Goal: Information Seeking & Learning: Learn about a topic

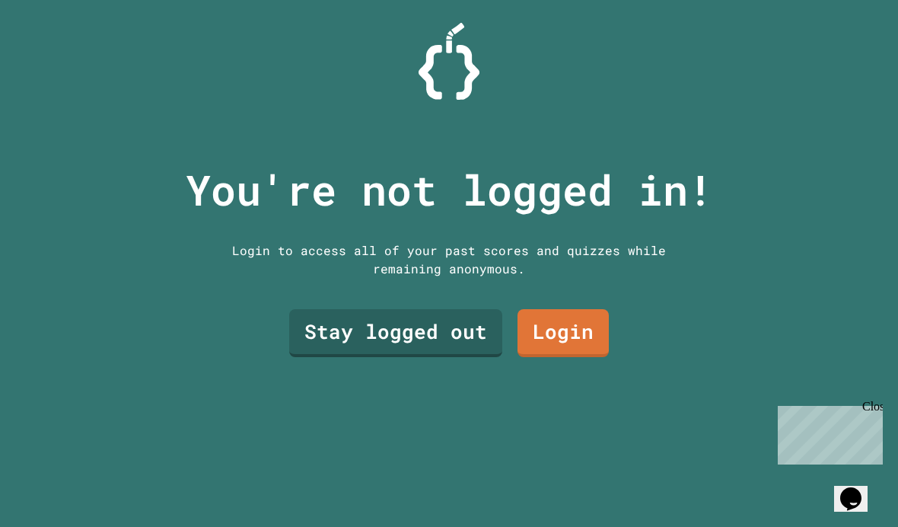
click at [874, 406] on div "Close" at bounding box center [871, 408] width 19 height 19
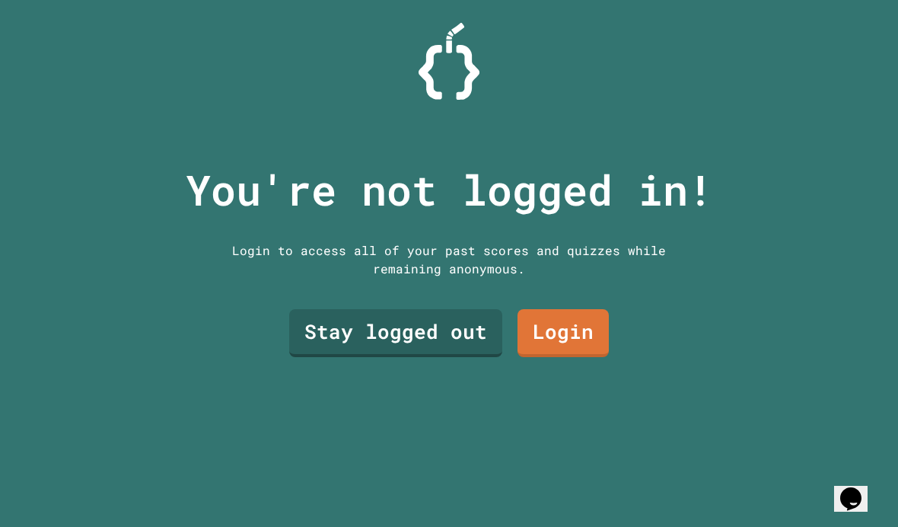
click at [358, 357] on link "Stay logged out" at bounding box center [395, 333] width 213 height 48
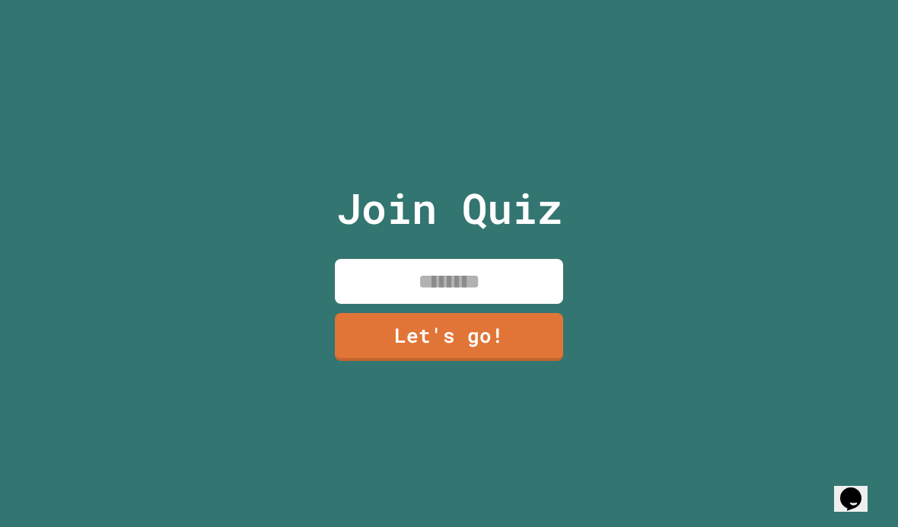
click at [378, 286] on input at bounding box center [449, 281] width 228 height 45
click at [499, 361] on link "Let's go!" at bounding box center [449, 337] width 228 height 48
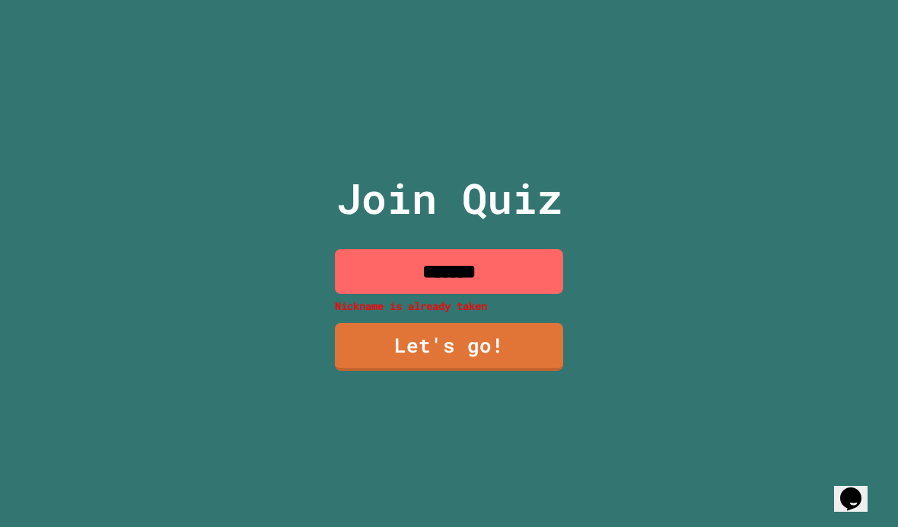
click at [510, 358] on link "Let's go!" at bounding box center [449, 347] width 228 height 48
click at [449, 0] on div at bounding box center [449, 0] width 0 height 0
click at [520, 294] on input "*******" at bounding box center [449, 271] width 228 height 45
type input "*********"
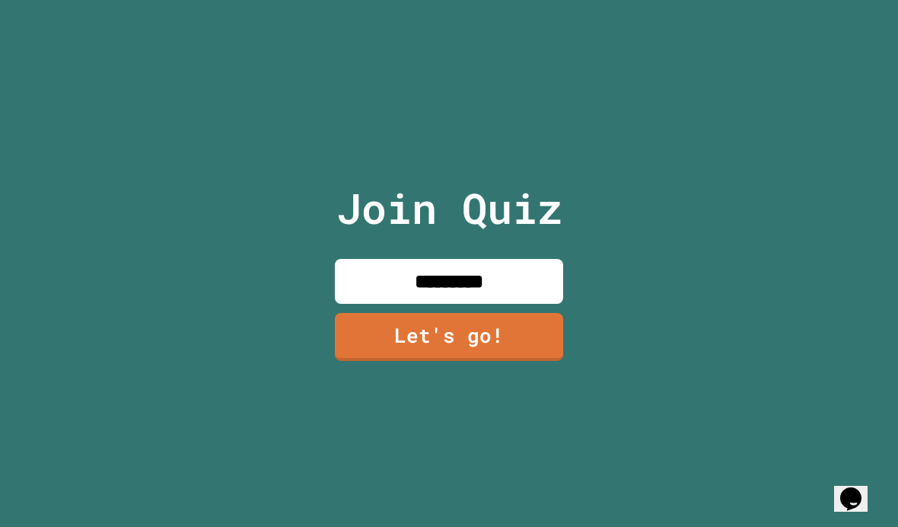
click at [517, 345] on link "Let's go!" at bounding box center [449, 337] width 228 height 48
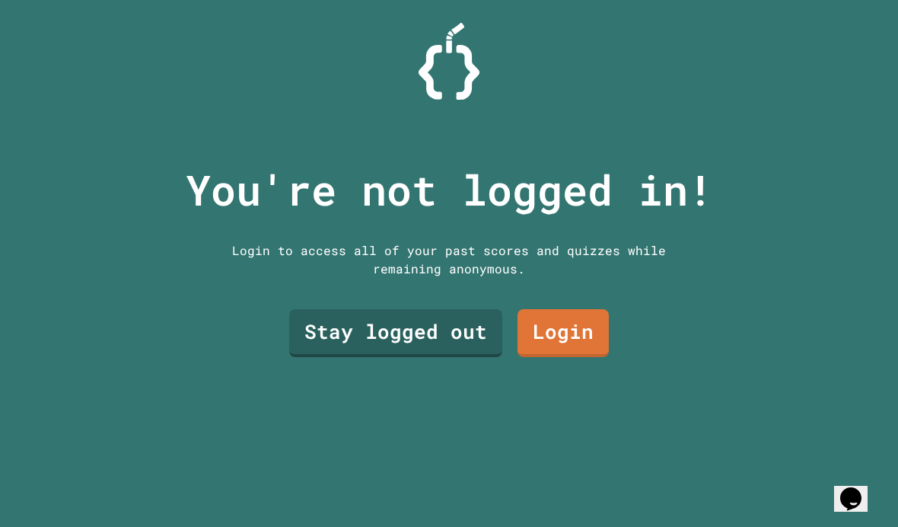
click at [474, 357] on link "Stay logged out" at bounding box center [395, 333] width 213 height 48
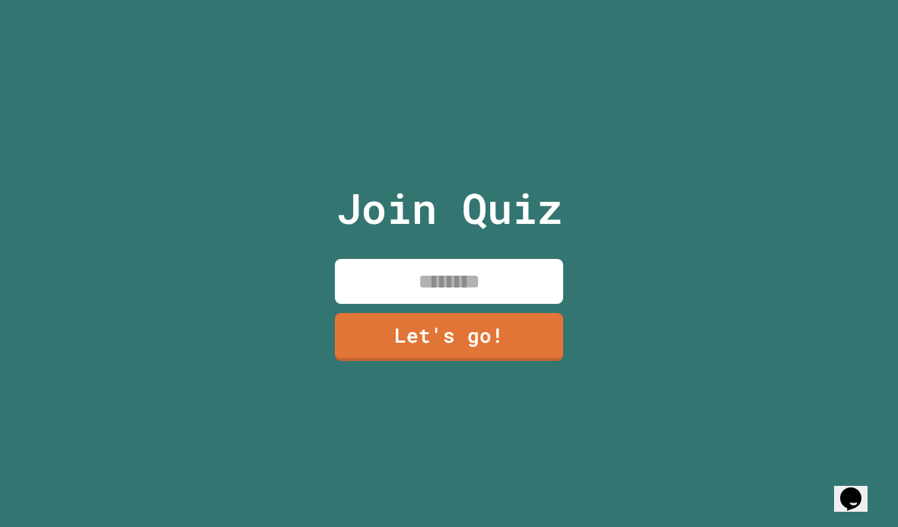
click at [523, 304] on input at bounding box center [449, 281] width 228 height 45
click at [508, 304] on input "*******" at bounding box center [449, 281] width 228 height 45
click at [535, 361] on link "Let's go!" at bounding box center [449, 337] width 228 height 48
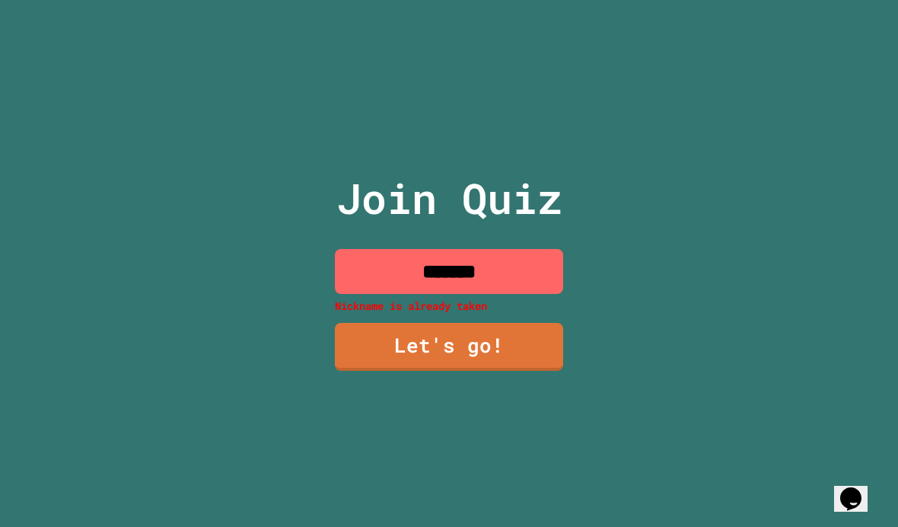
click at [533, 294] on input "*******" at bounding box center [449, 271] width 228 height 45
type input "********"
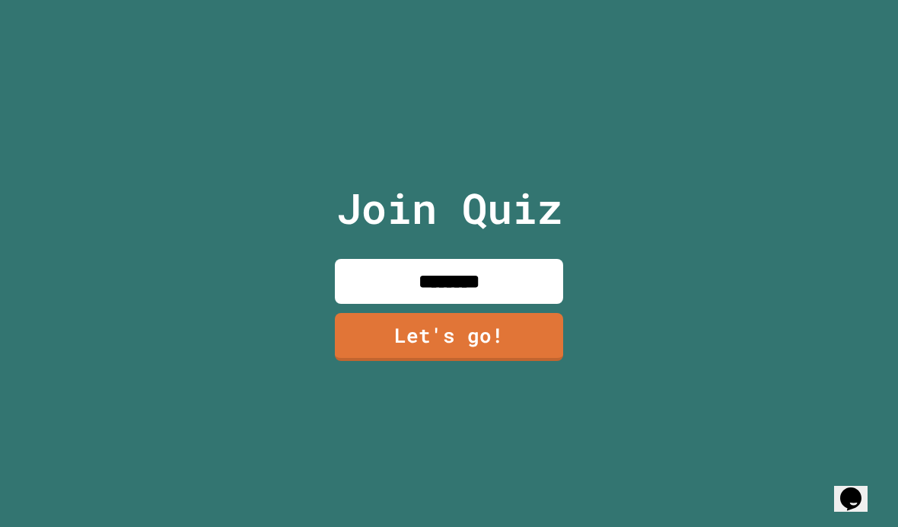
click at [418, 353] on link "Let's go!" at bounding box center [449, 337] width 228 height 48
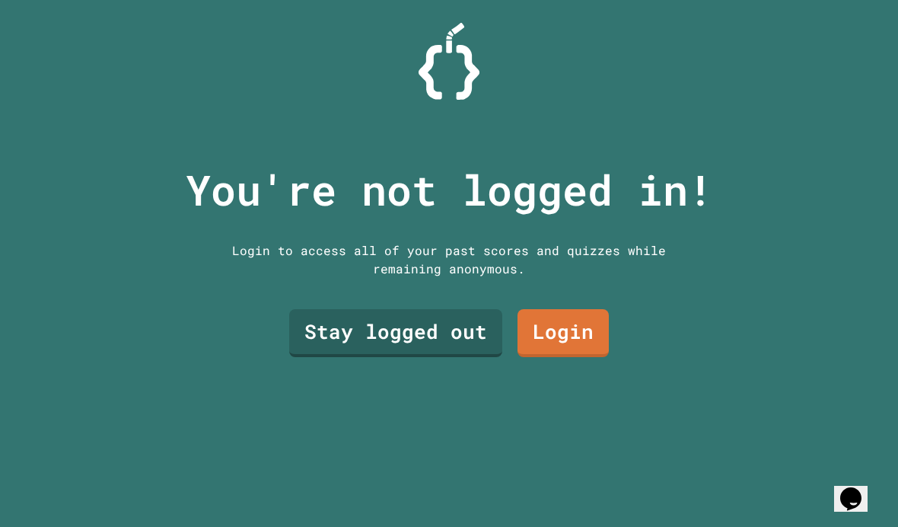
click at [454, 351] on link "Stay logged out" at bounding box center [395, 333] width 213 height 48
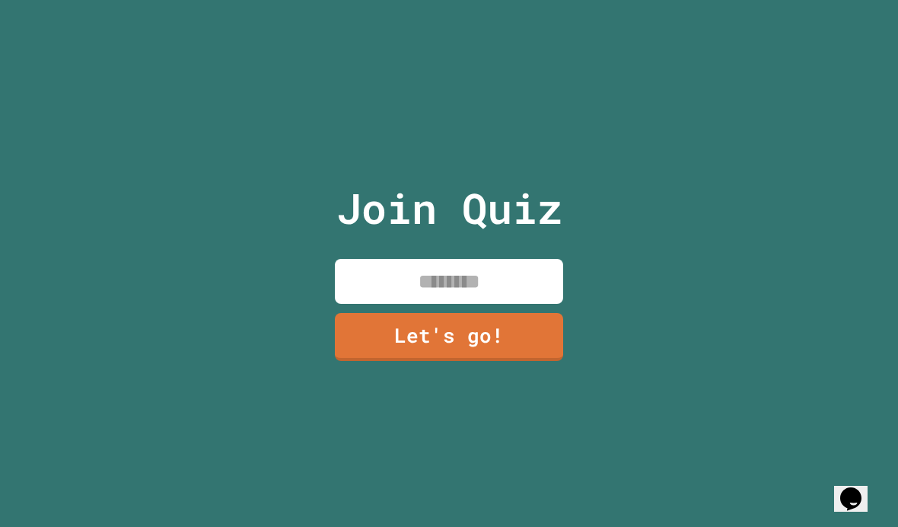
click at [506, 304] on input at bounding box center [449, 281] width 228 height 45
type input "*******"
click at [497, 361] on link "Let's go!" at bounding box center [449, 337] width 228 height 48
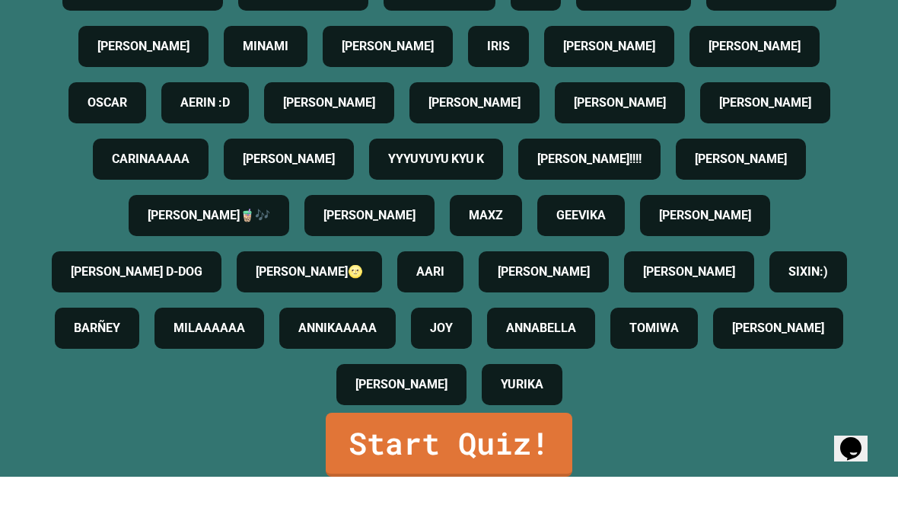
scroll to position [8, 0]
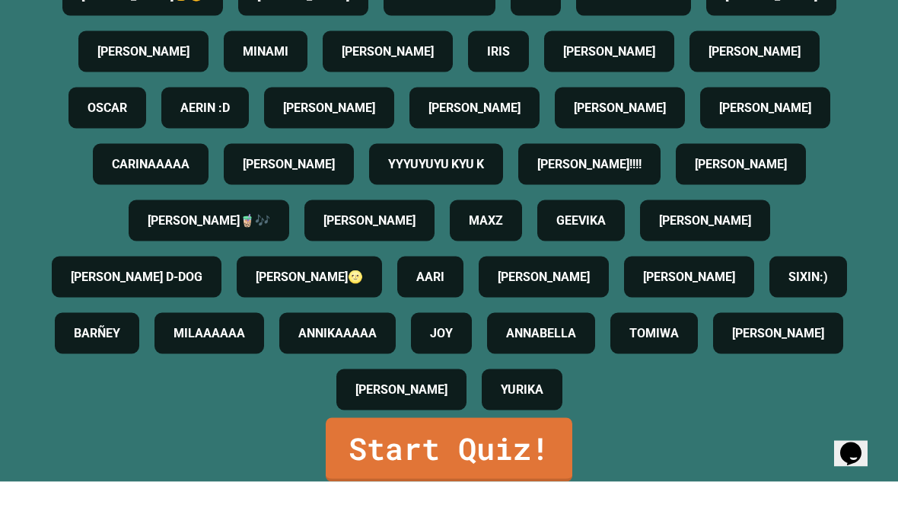
click at [530, 500] on link "Start Quiz!" at bounding box center [449, 495] width 247 height 64
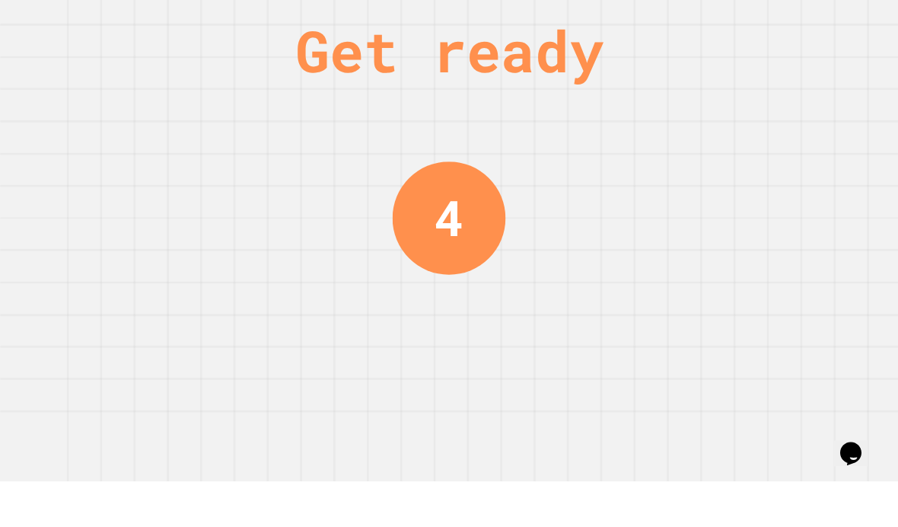
scroll to position [0, 0]
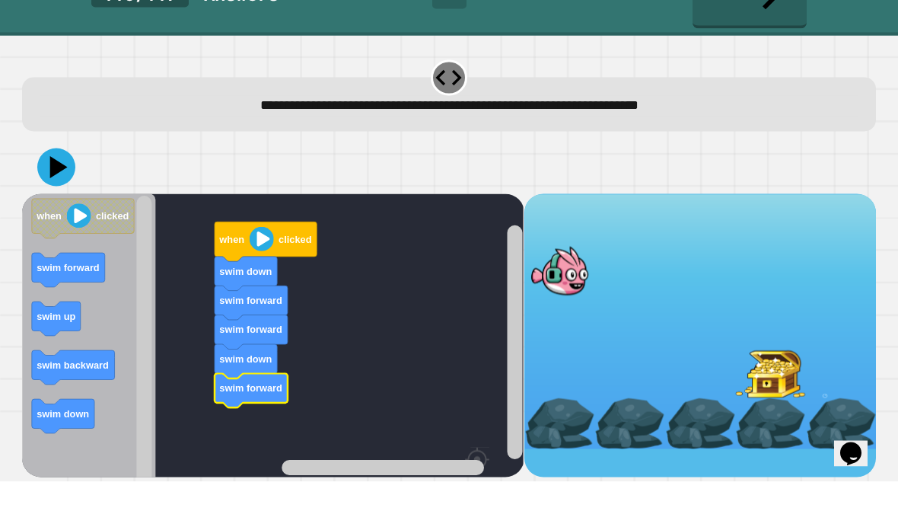
click at [40, 193] on button at bounding box center [56, 212] width 38 height 38
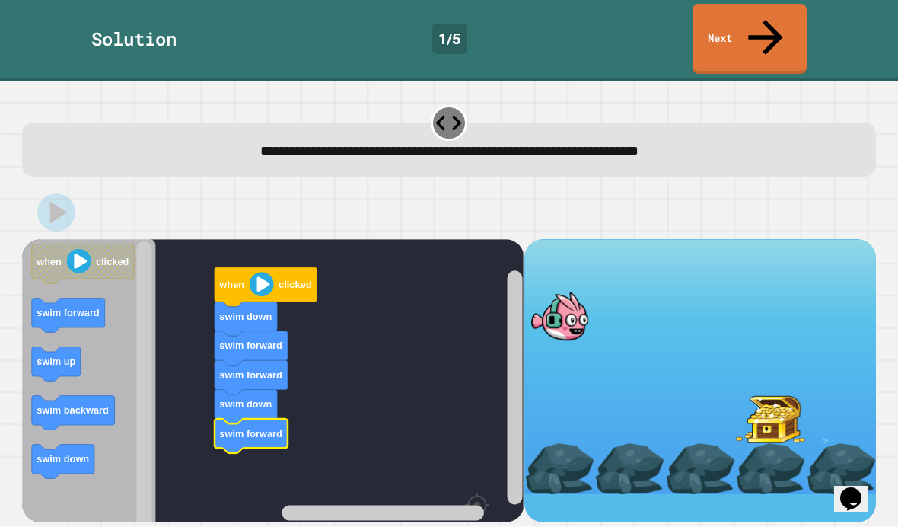
click at [25, 186] on div at bounding box center [448, 212] width 853 height 53
click at [24, 186] on div at bounding box center [448, 212] width 853 height 53
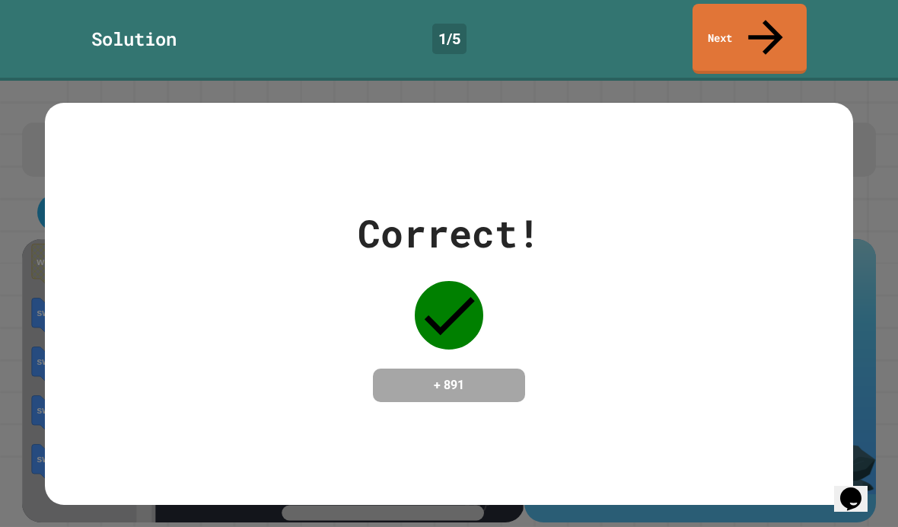
click at [762, 24] on icon at bounding box center [766, 37] width 52 height 52
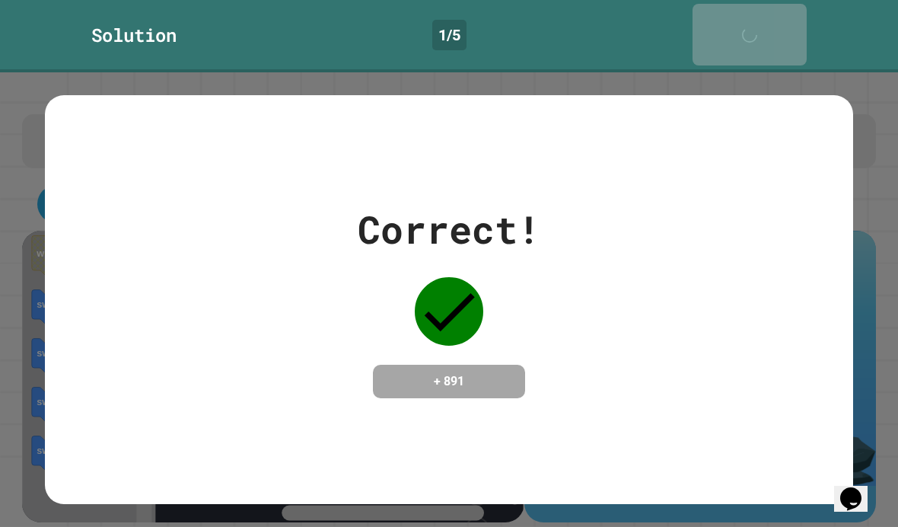
click at [782, 20] on link "Next" at bounding box center [749, 35] width 114 height 62
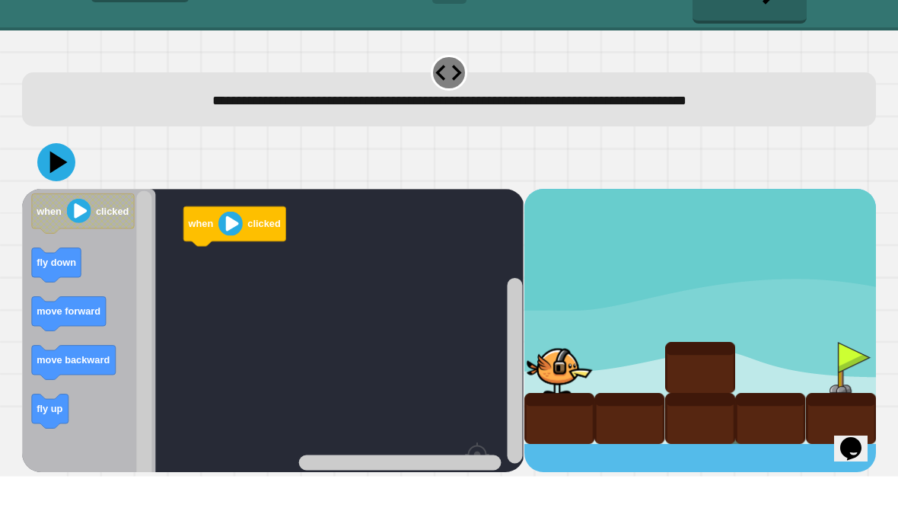
scroll to position [8, 0]
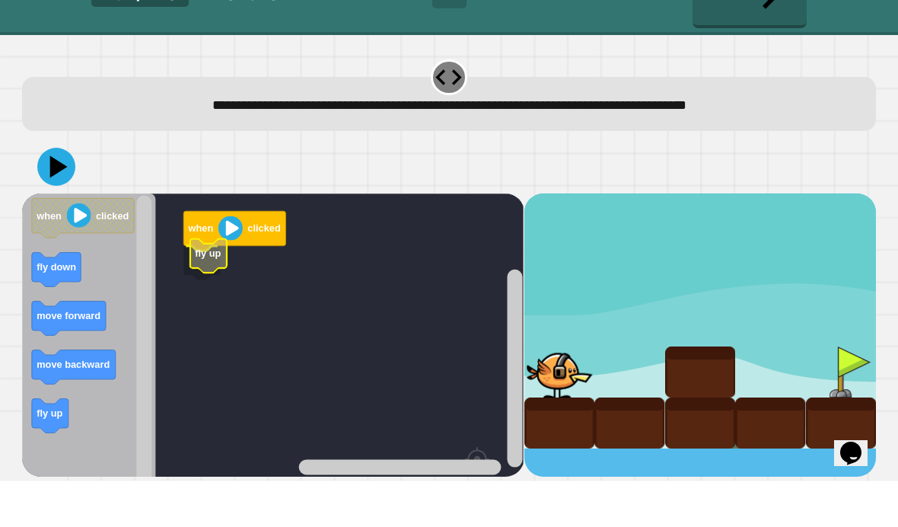
click at [212, 284] on icon "Blockly Workspace" at bounding box center [208, 301] width 37 height 34
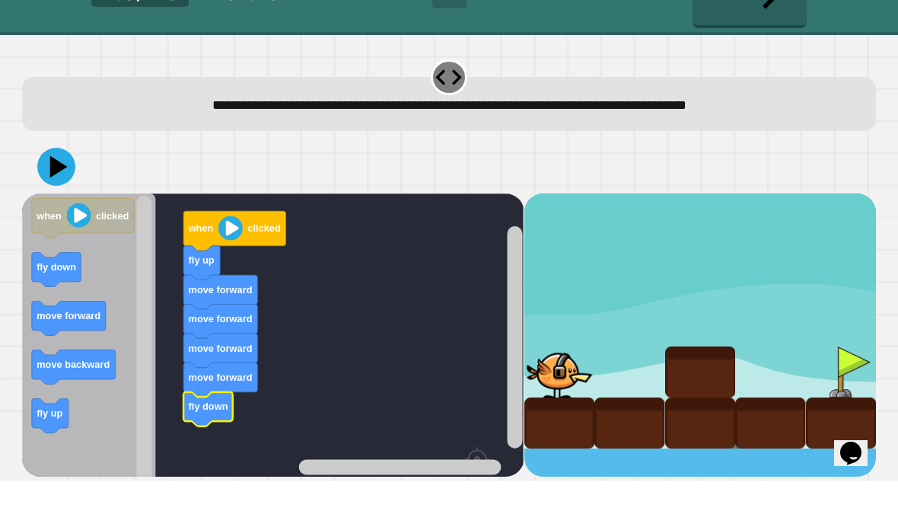
click at [64, 201] on icon at bounding box center [59, 212] width 18 height 22
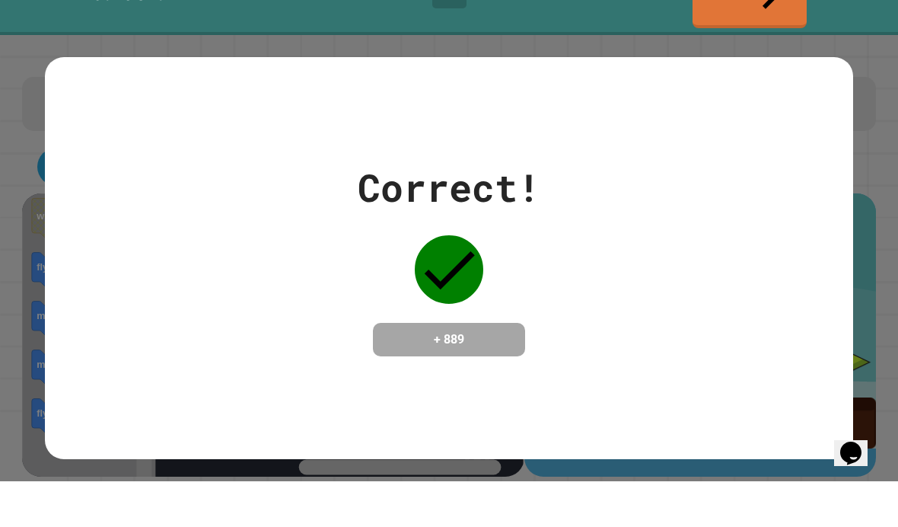
click at [769, 268] on div "Correct! + 889" at bounding box center [449, 303] width 808 height 197
click at [777, 278] on div "Correct! + 889" at bounding box center [449, 303] width 808 height 197
click at [811, 272] on div "Correct! + 889" at bounding box center [449, 303] width 808 height 197
click at [808, 240] on div "Correct! + 889" at bounding box center [449, 303] width 808 height 197
click at [863, 228] on div "Correct! + 889" at bounding box center [449, 304] width 898 height 446
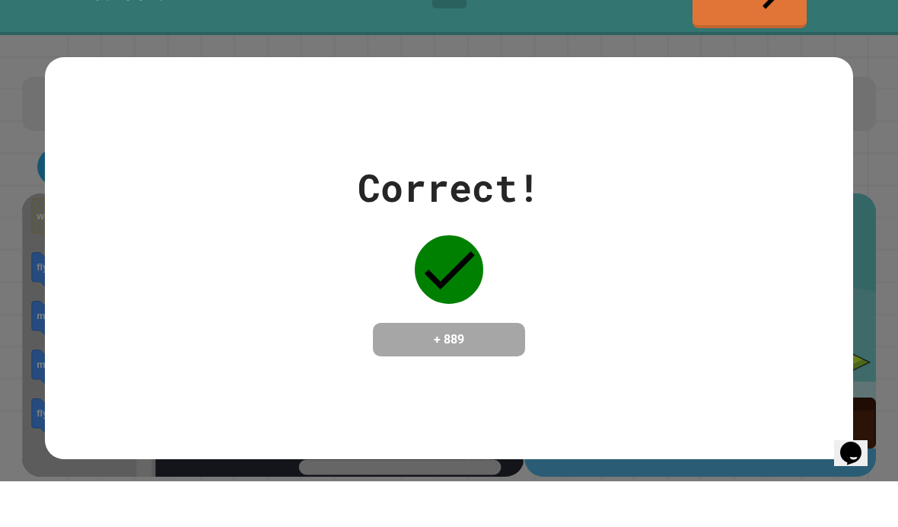
click at [817, 243] on div "Correct! + 889" at bounding box center [449, 303] width 808 height 197
click at [747, 269] on div "Correct! + 889" at bounding box center [449, 303] width 808 height 197
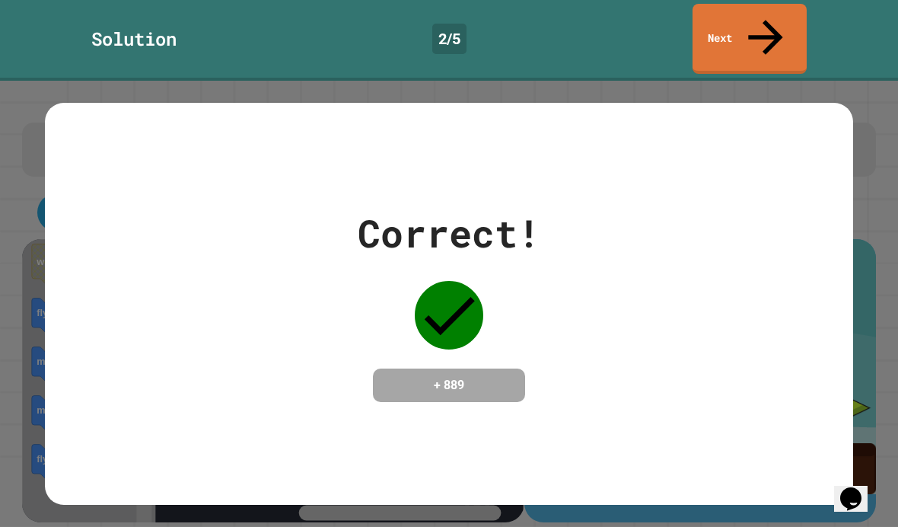
click at [757, 16] on link "Next" at bounding box center [749, 39] width 114 height 70
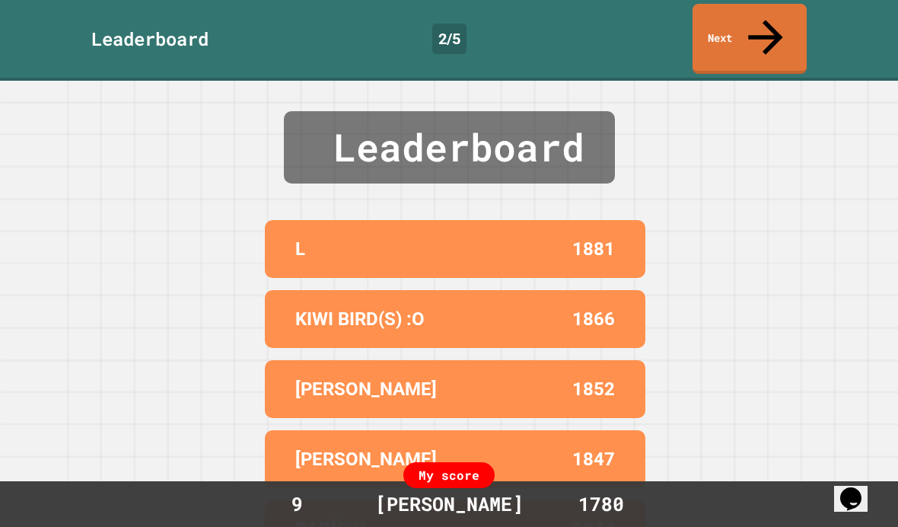
click at [771, 23] on icon at bounding box center [766, 37] width 52 height 52
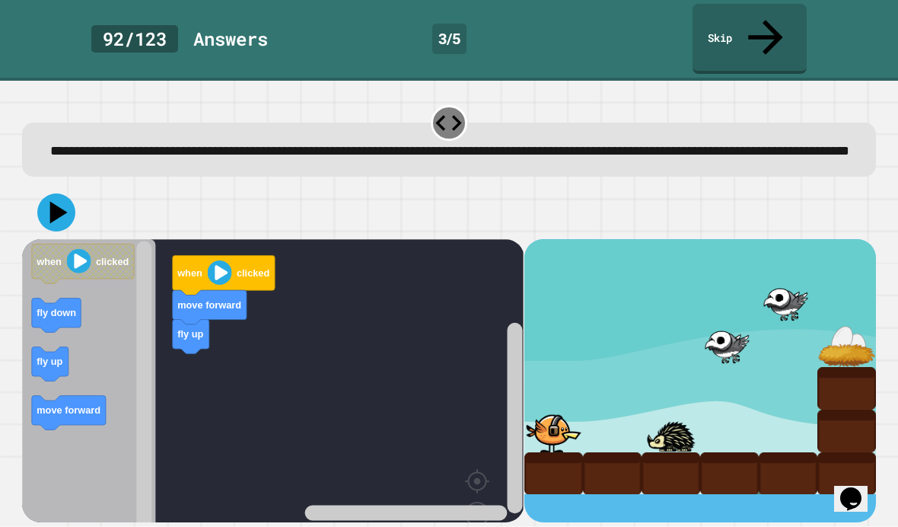
click at [117, 406] on icon "Blockly Workspace" at bounding box center [88, 412] width 133 height 347
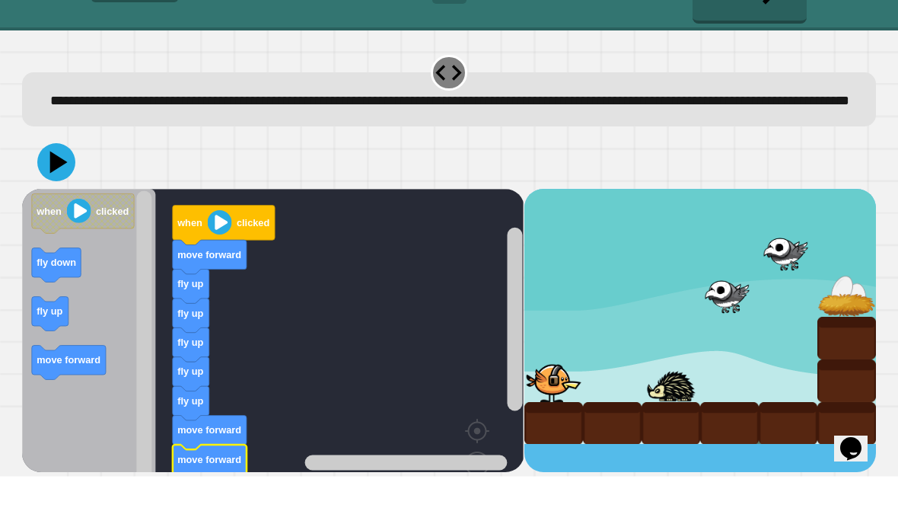
scroll to position [29, 0]
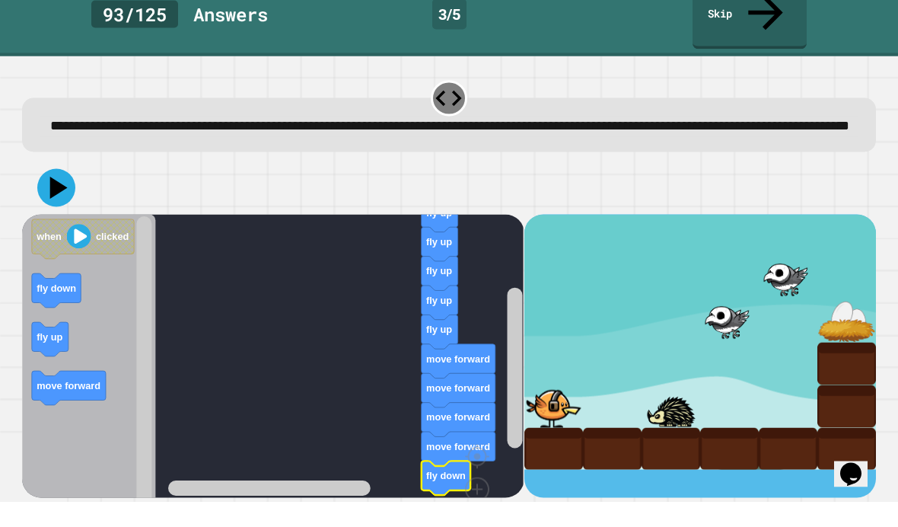
click at [440, 456] on icon "Blockly Workspace" at bounding box center [459, 473] width 74 height 34
click at [60, 193] on icon at bounding box center [56, 212] width 38 height 38
click at [434, 348] on text "fly up" at bounding box center [440, 353] width 26 height 11
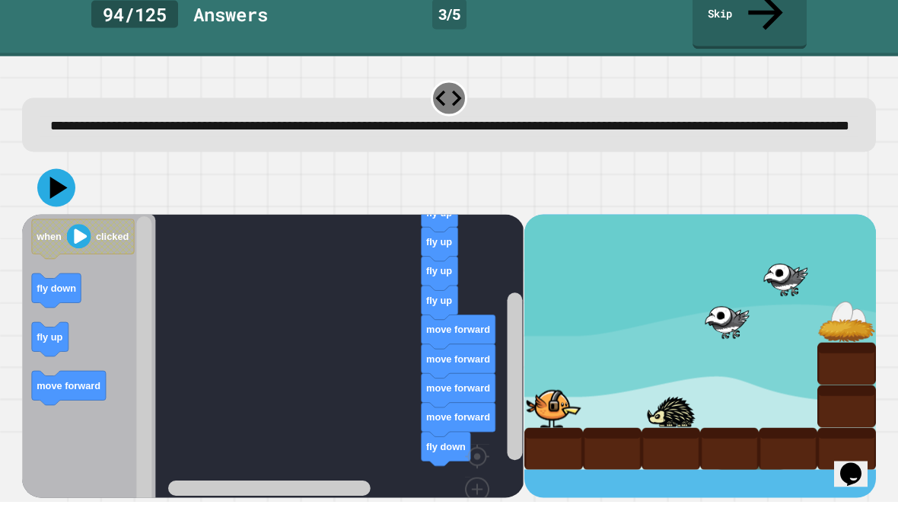
click at [42, 193] on icon at bounding box center [56, 212] width 38 height 38
click at [50, 193] on icon at bounding box center [56, 212] width 38 height 38
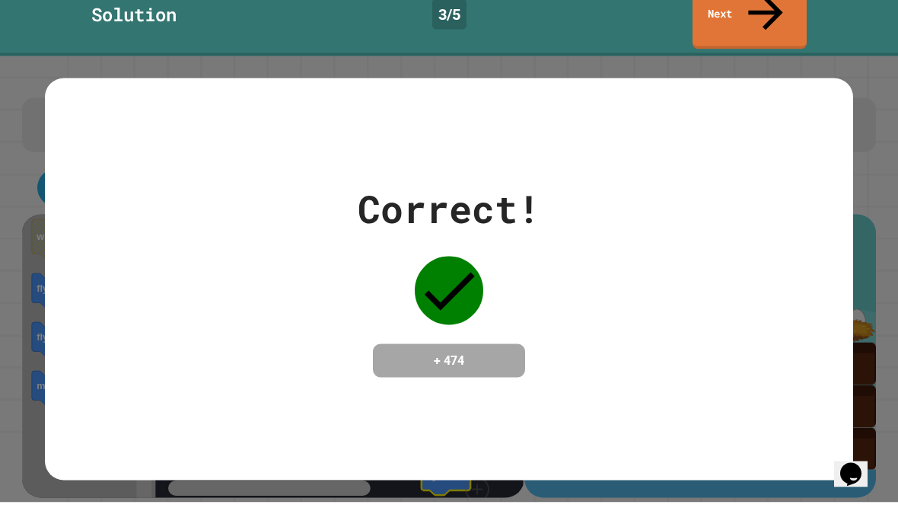
click at [384, 409] on div "Correct! + 474" at bounding box center [449, 303] width 808 height 401
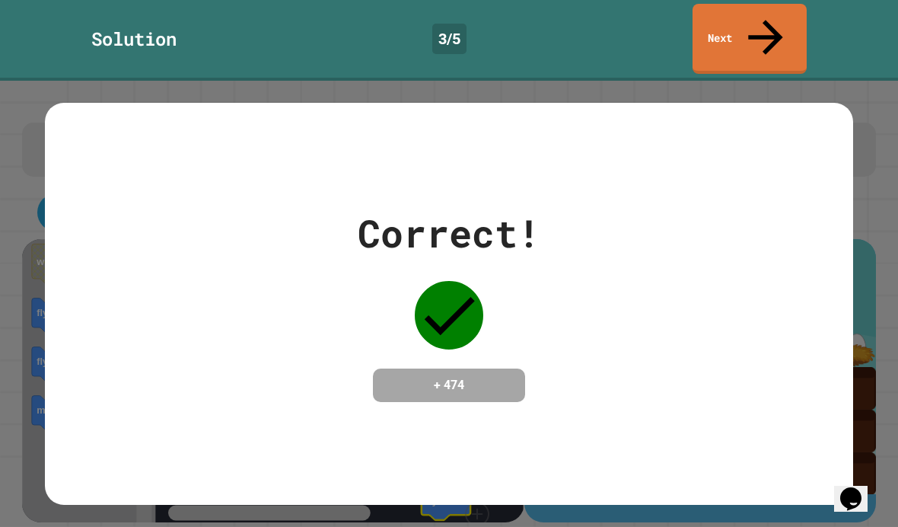
click at [743, 18] on link "Next" at bounding box center [749, 39] width 114 height 70
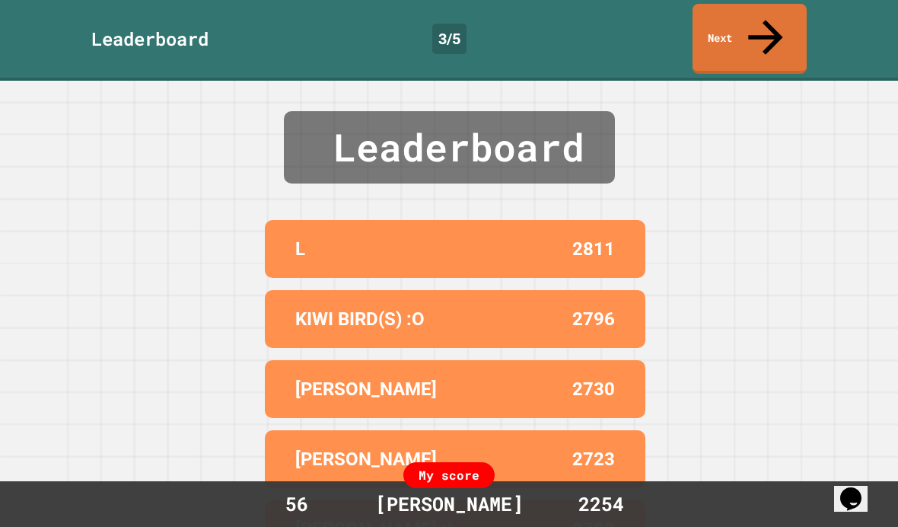
click at [756, 17] on link "Next" at bounding box center [749, 39] width 114 height 70
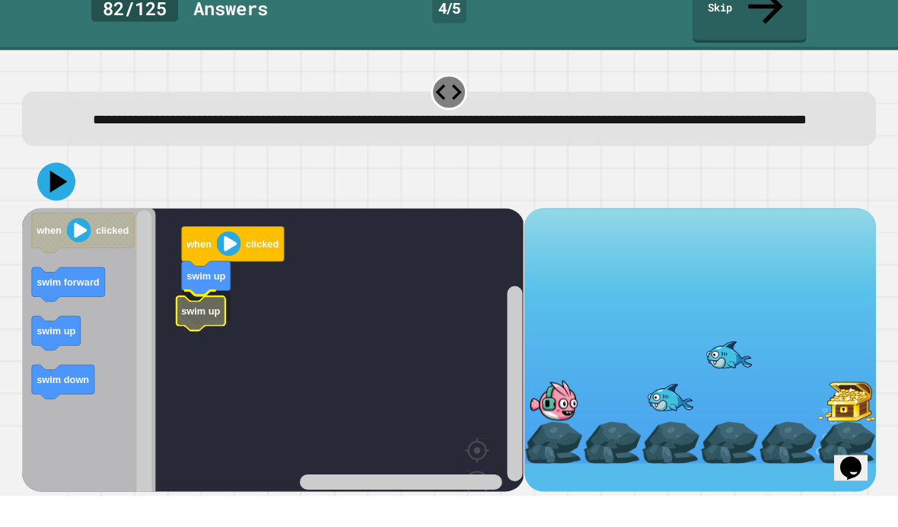
click at [208, 326] on icon "Blockly Workspace" at bounding box center [201, 343] width 49 height 34
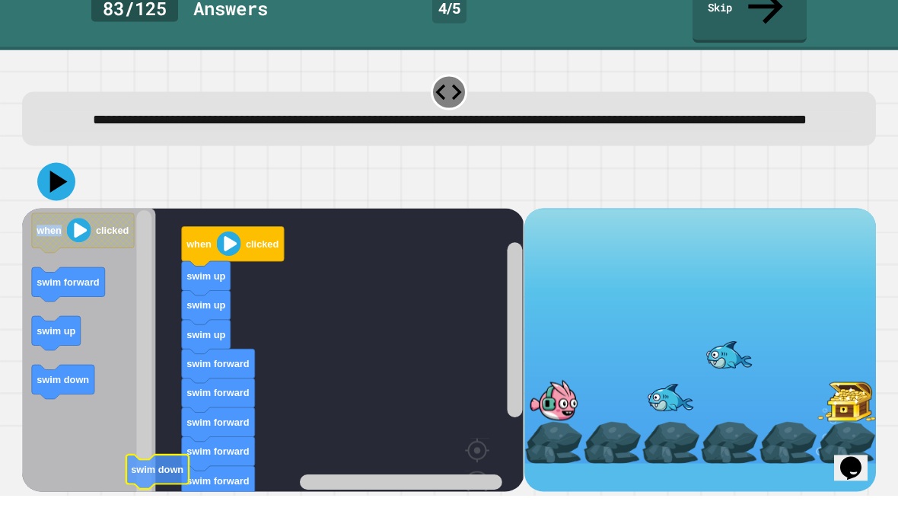
scroll to position [4, 0]
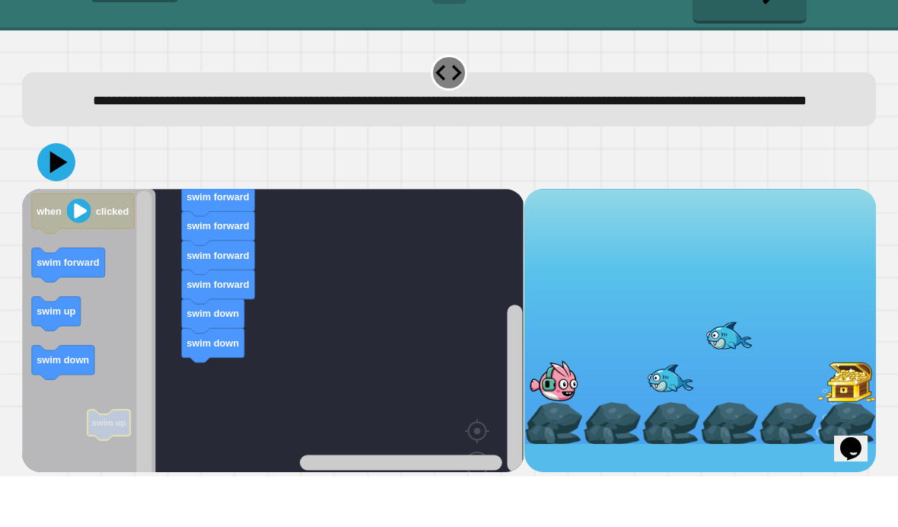
click at [130, 318] on icon "Blockly Workspace" at bounding box center [88, 412] width 133 height 347
click at [53, 201] on icon at bounding box center [59, 212] width 18 height 22
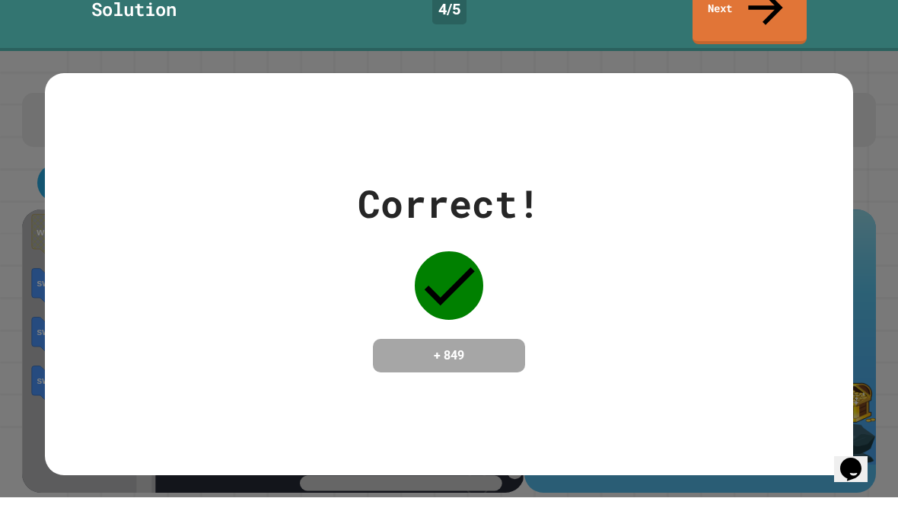
scroll to position [0, 0]
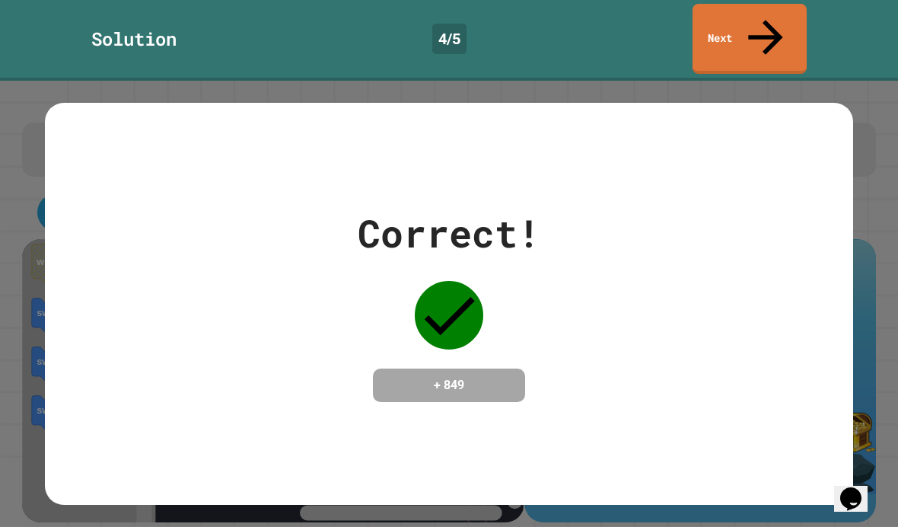
click at [769, 37] on link "Next" at bounding box center [749, 39] width 114 height 70
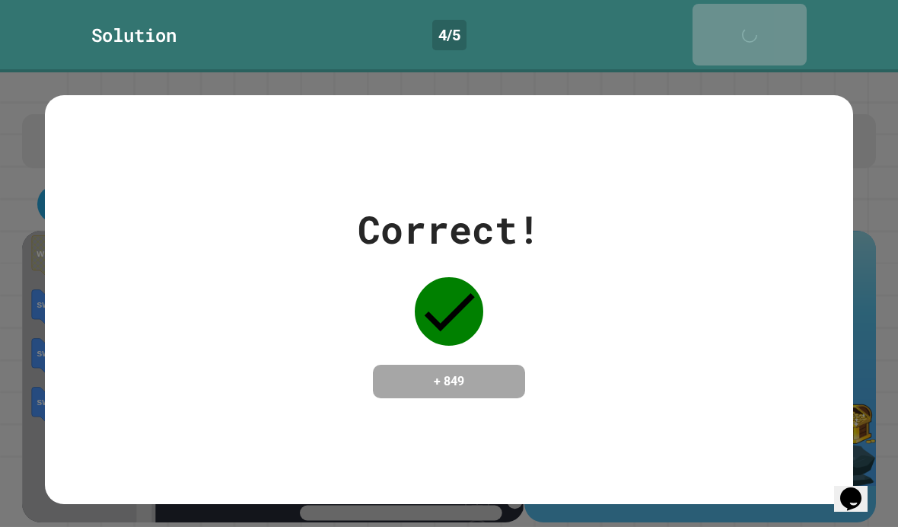
click at [769, 27] on icon at bounding box center [753, 42] width 30 height 30
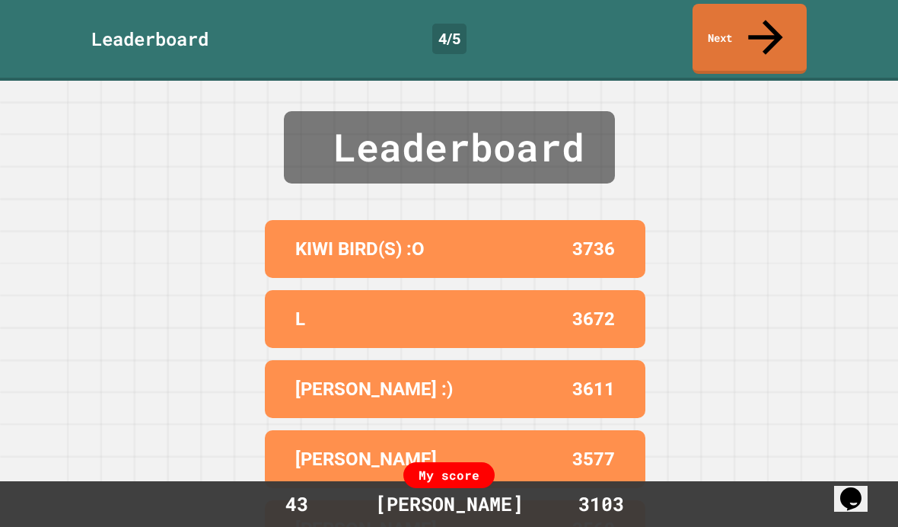
click at [781, 36] on link "Next" at bounding box center [749, 39] width 114 height 70
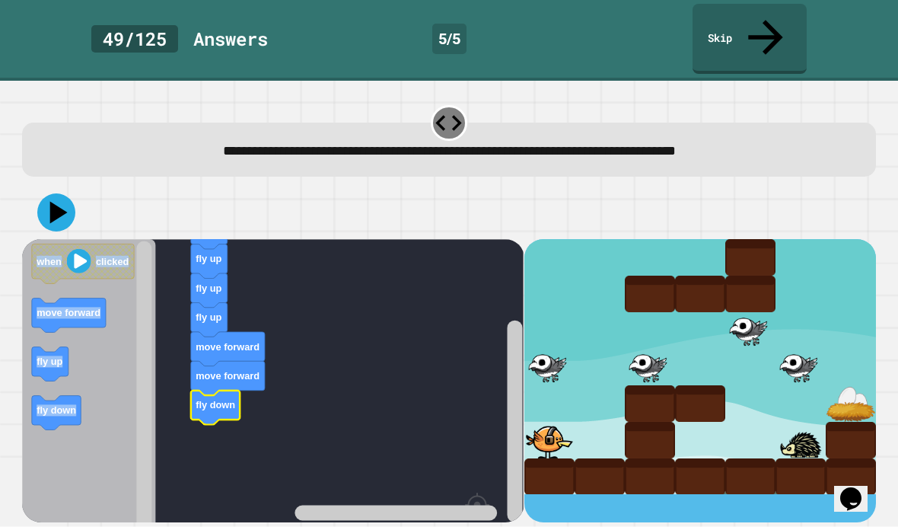
scroll to position [46, 0]
click at [469, 272] on rect "Blockly Workspace" at bounding box center [272, 424] width 501 height 371
click at [479, 262] on rect "Blockly Workspace" at bounding box center [272, 424] width 501 height 371
click at [439, 256] on rect "Blockly Workspace" at bounding box center [272, 424] width 501 height 371
click at [431, 267] on rect "Blockly Workspace" at bounding box center [272, 424] width 501 height 371
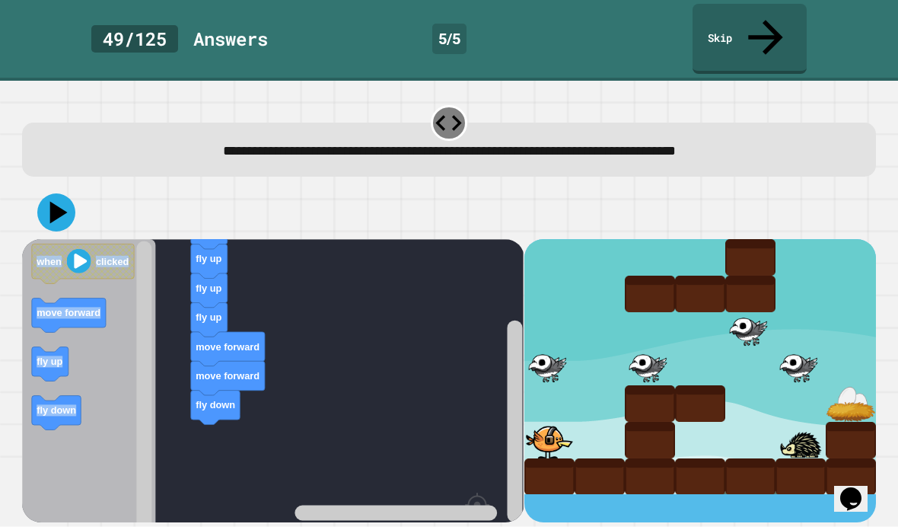
click at [430, 266] on rect "Blockly Workspace" at bounding box center [272, 424] width 501 height 371
click at [402, 262] on rect "Blockly Workspace" at bounding box center [272, 424] width 501 height 371
click at [164, 454] on rect "Blockly Workspace" at bounding box center [272, 424] width 501 height 371
click at [187, 465] on rect "Blockly Workspace" at bounding box center [272, 424] width 501 height 371
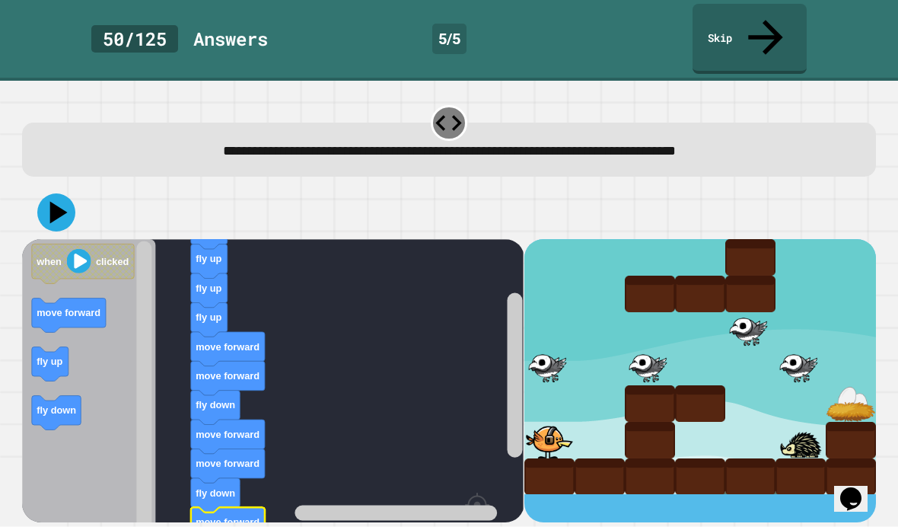
click at [66, 193] on icon at bounding box center [56, 212] width 38 height 38
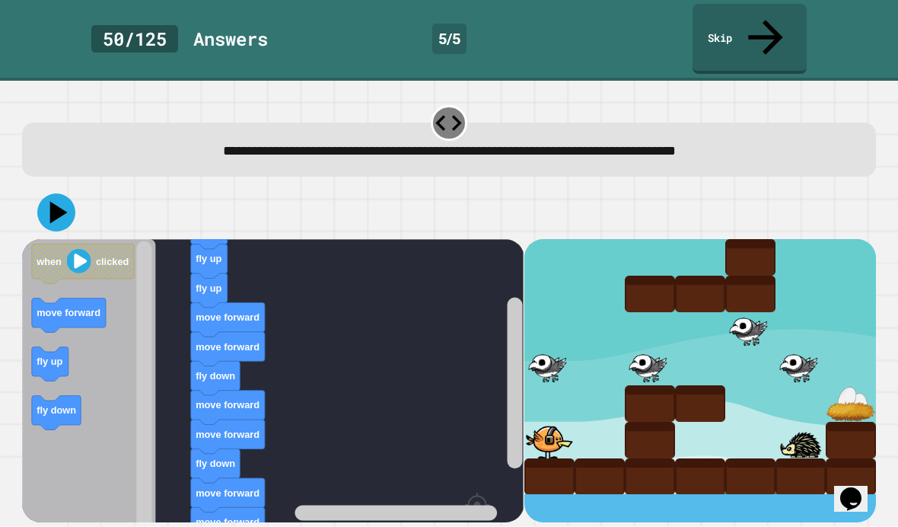
click at [70, 193] on icon at bounding box center [56, 212] width 38 height 38
click at [78, 186] on div at bounding box center [448, 212] width 853 height 53
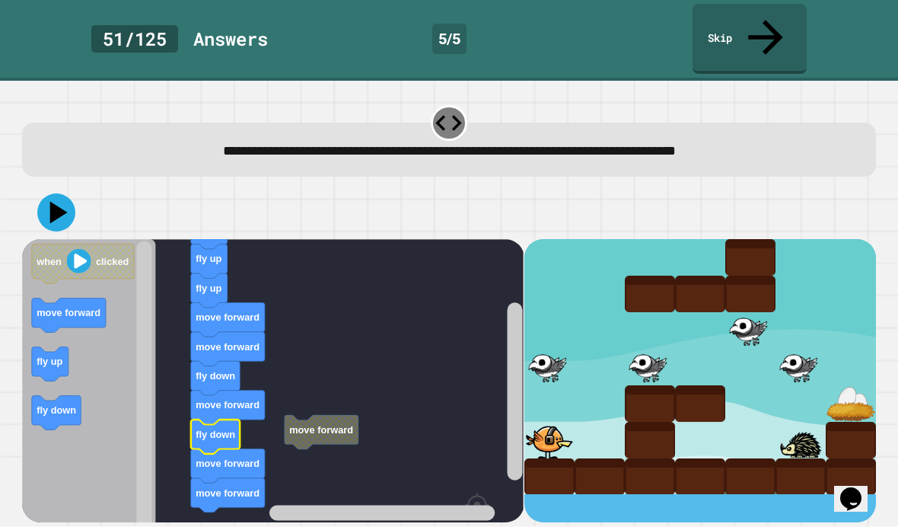
click at [62, 201] on icon at bounding box center [59, 212] width 18 height 22
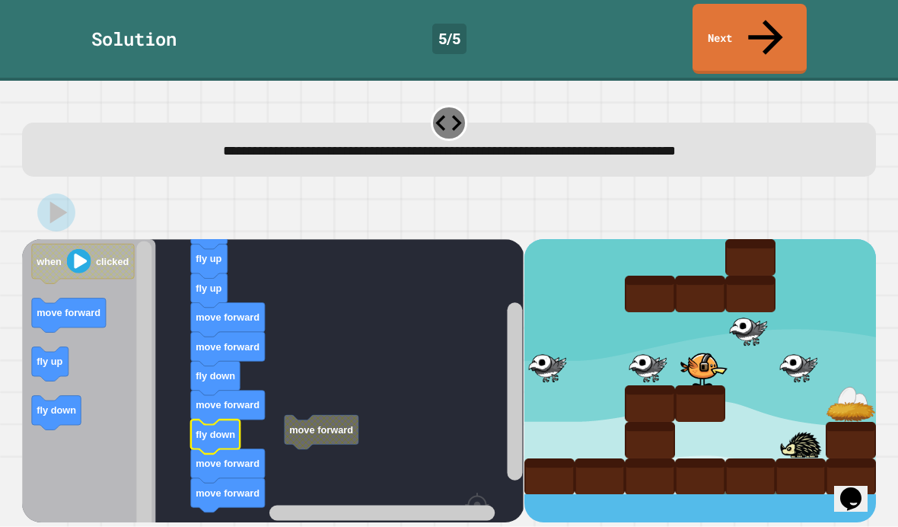
scroll to position [33, 0]
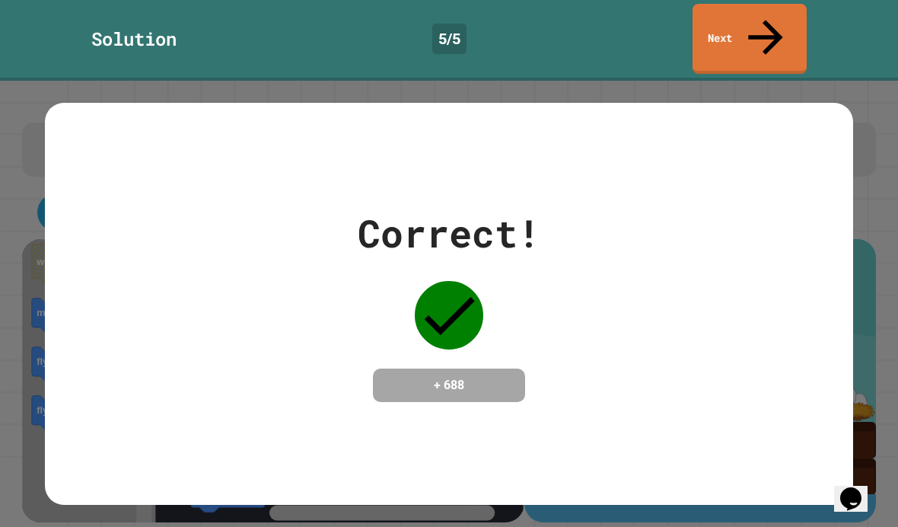
click at [816, 314] on div "Correct! + 688" at bounding box center [449, 303] width 808 height 197
click at [851, 377] on div "Correct! + 688" at bounding box center [449, 303] width 808 height 197
click at [858, 354] on div "Correct! + 688" at bounding box center [449, 304] width 898 height 446
click at [875, 334] on div "Correct! + 688" at bounding box center [449, 304] width 898 height 446
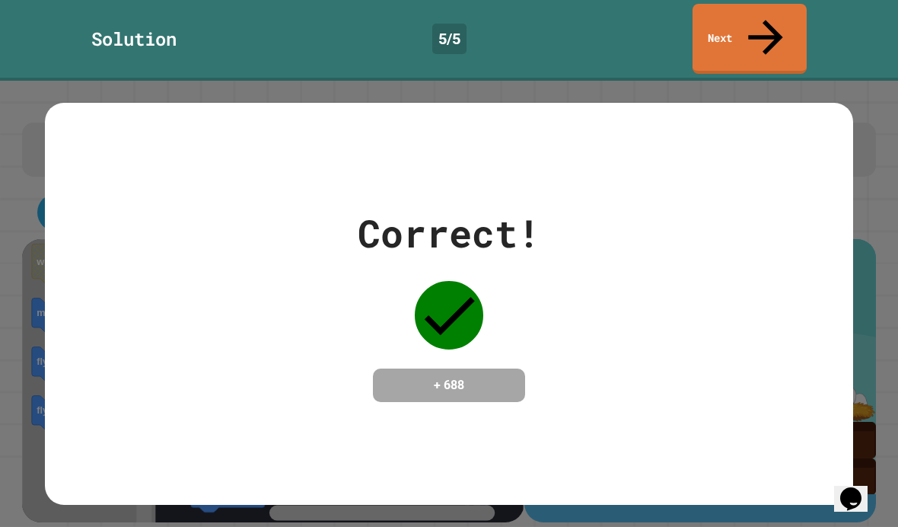
click at [888, 321] on div "Correct! + 688" at bounding box center [449, 304] width 898 height 446
click at [834, 333] on div "Correct! + 688" at bounding box center [449, 303] width 808 height 197
click at [809, 342] on div "Correct! + 688" at bounding box center [449, 303] width 808 height 197
click at [828, 347] on div "Correct! + 688" at bounding box center [449, 303] width 808 height 197
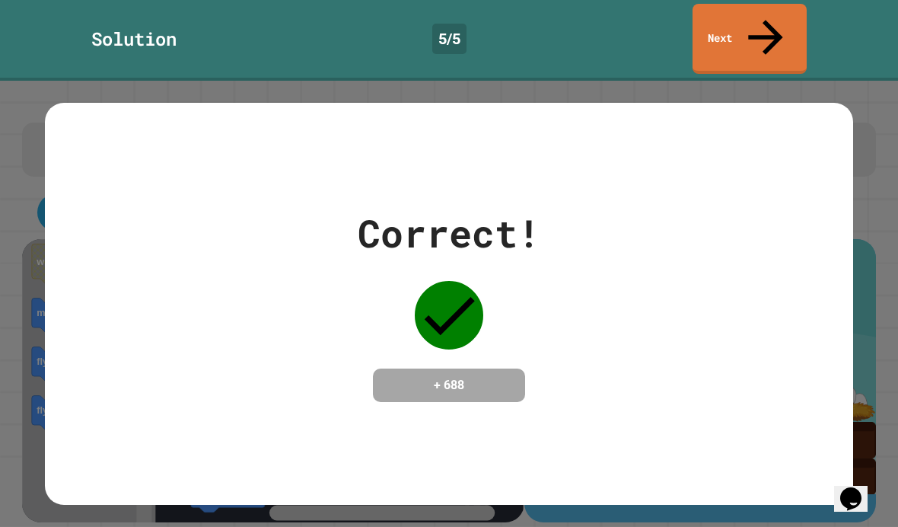
click at [753, 27] on link "Next" at bounding box center [749, 39] width 114 height 70
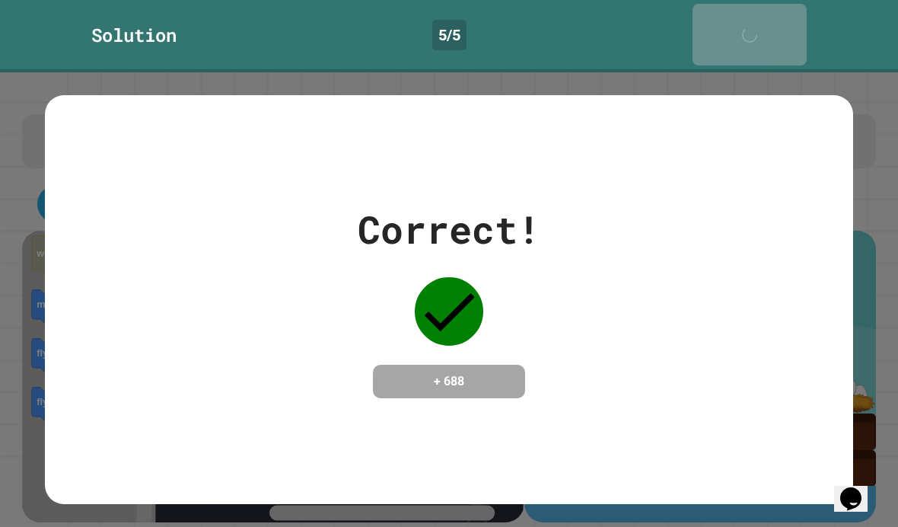
click at [785, 31] on link "Next" at bounding box center [749, 35] width 114 height 62
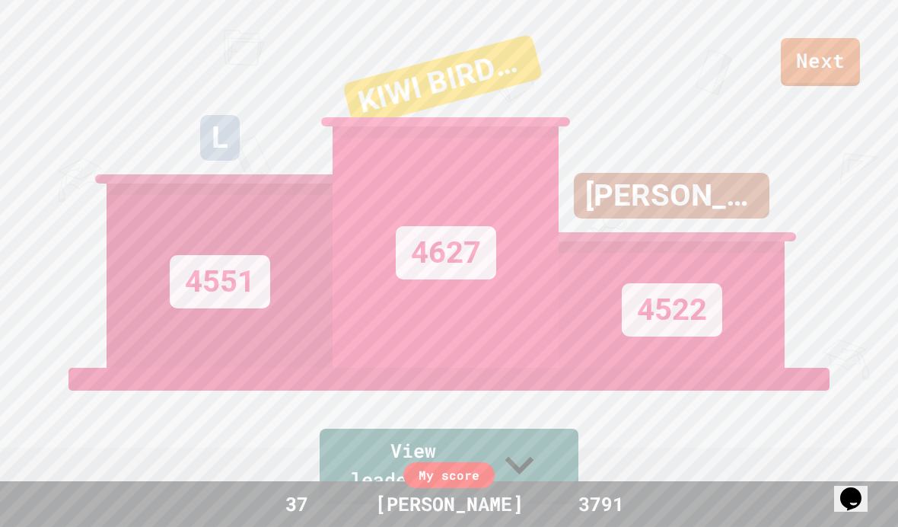
click at [729, 218] on div "[PERSON_NAME] :)" at bounding box center [672, 196] width 196 height 46
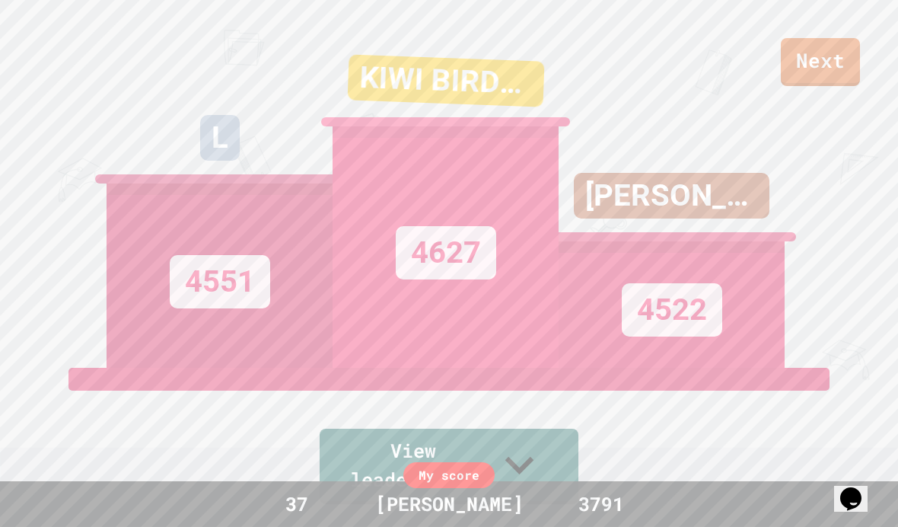
click at [728, 218] on div "[PERSON_NAME] :)" at bounding box center [672, 196] width 196 height 46
